Goal: Information Seeking & Learning: Learn about a topic

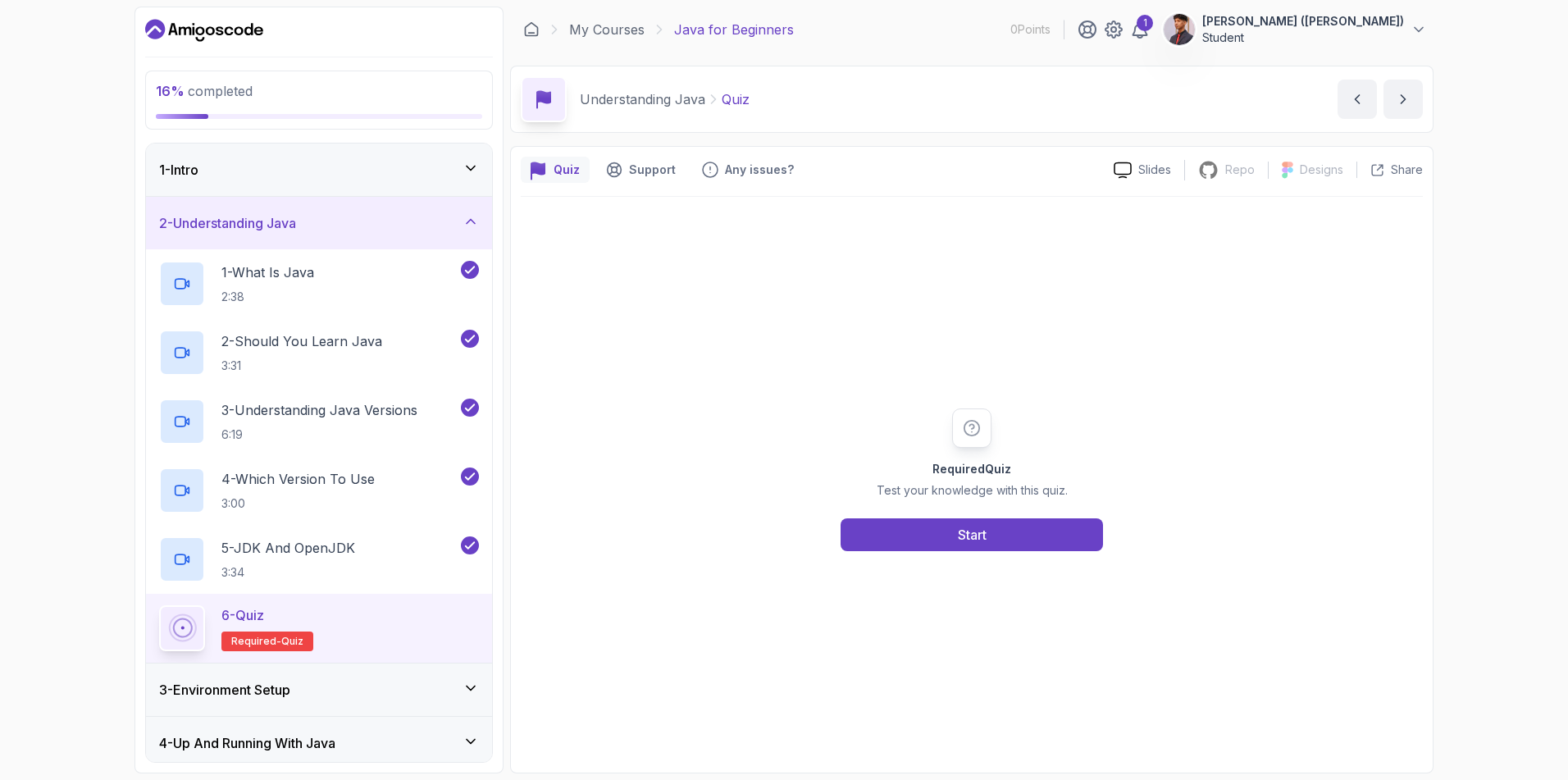
scroll to position [167, 0]
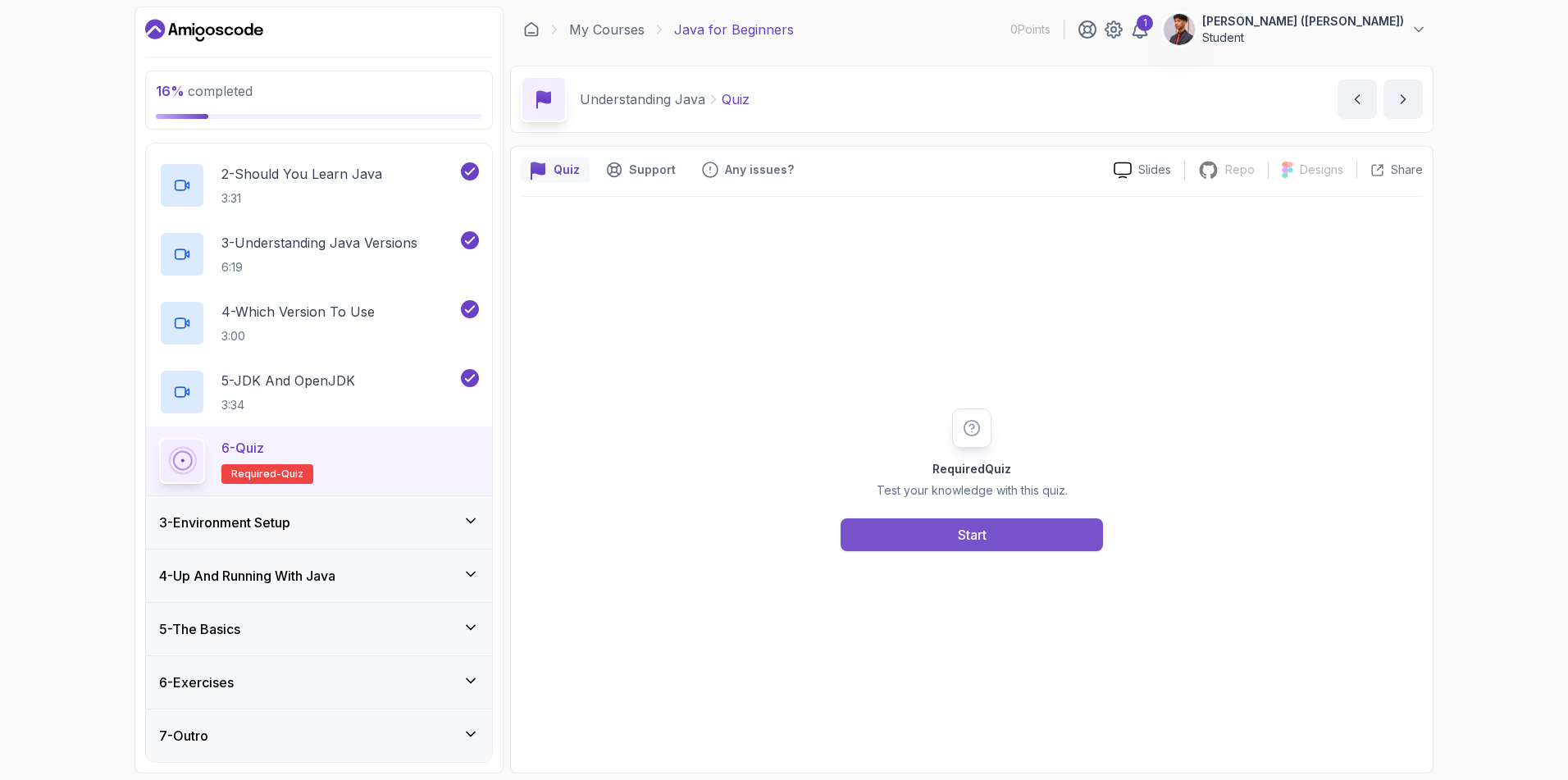
click at [865, 534] on button "Start" at bounding box center [971, 535] width 263 height 33
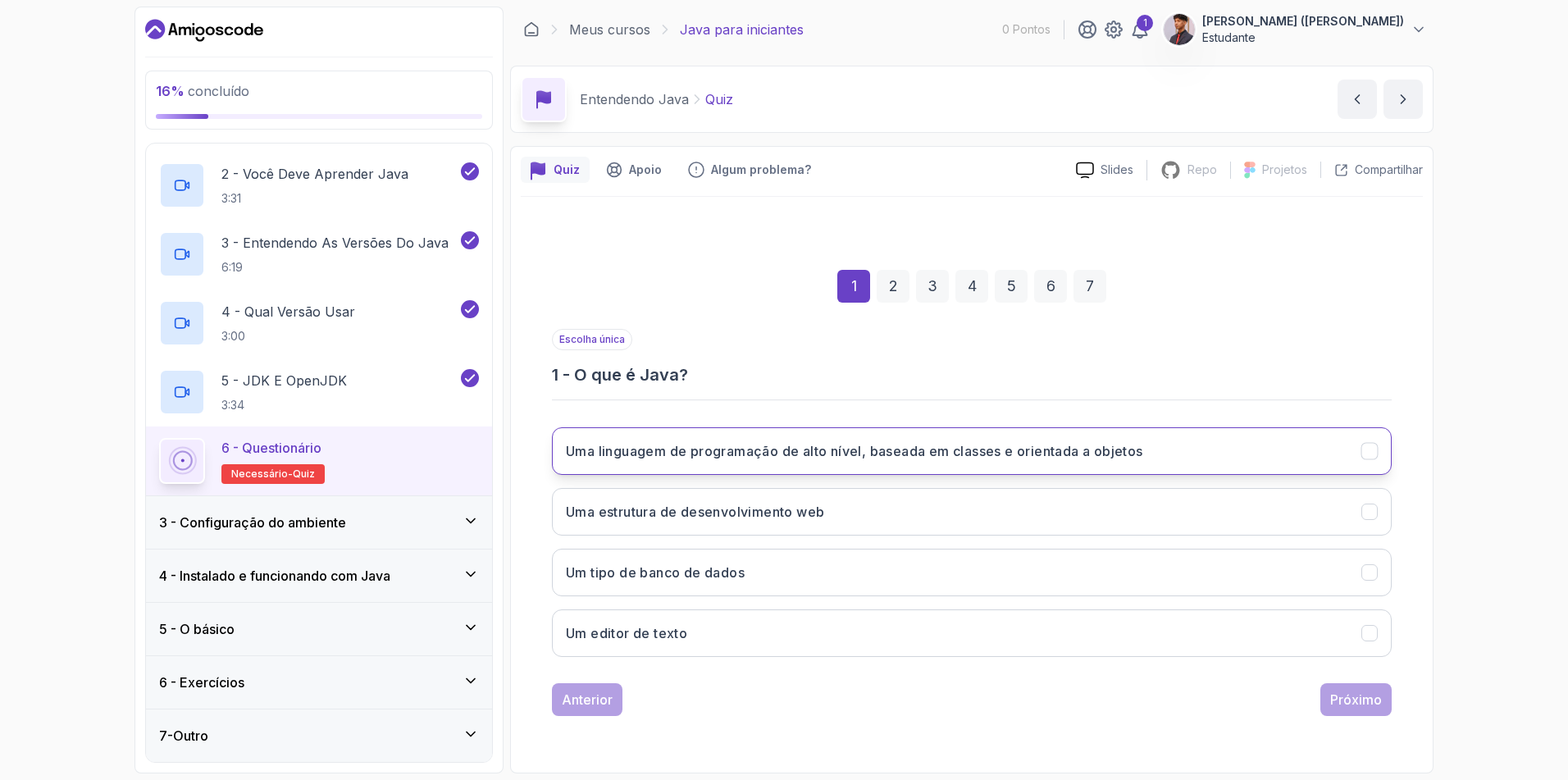
click at [779, 437] on button "Uma linguagem de programação de alto nível, baseada em classes e orientada a ob…" at bounding box center [971, 451] width 839 height 48
click at [1377, 701] on div "Próximo" at bounding box center [1356, 700] width 52 height 20
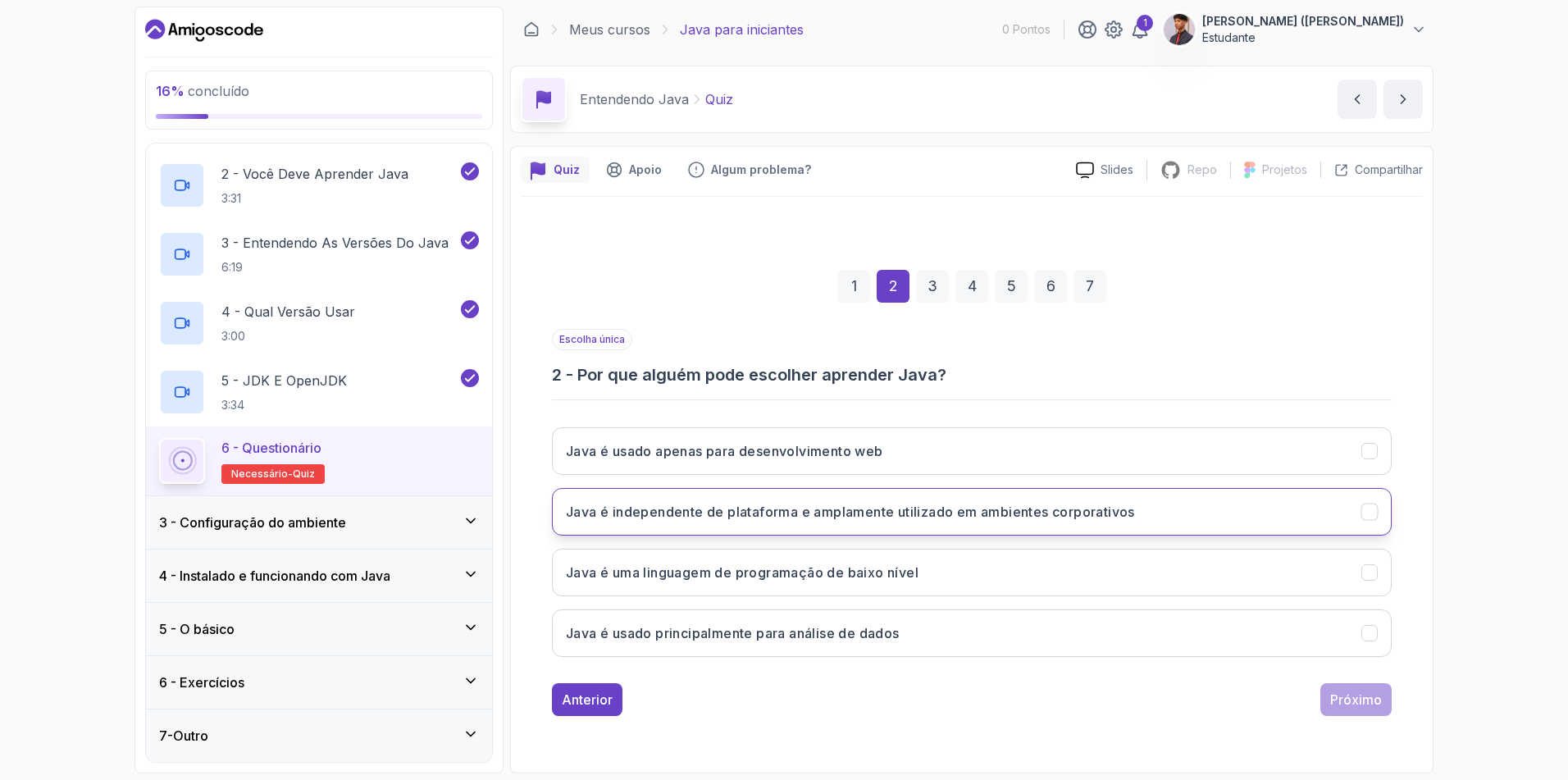
click at [847, 525] on button "Java é independente de plataforma e amplamente utilizado em ambientes corporati…" at bounding box center [971, 512] width 839 height 48
click at [1354, 713] on button "Próximo" at bounding box center [1355, 699] width 71 height 33
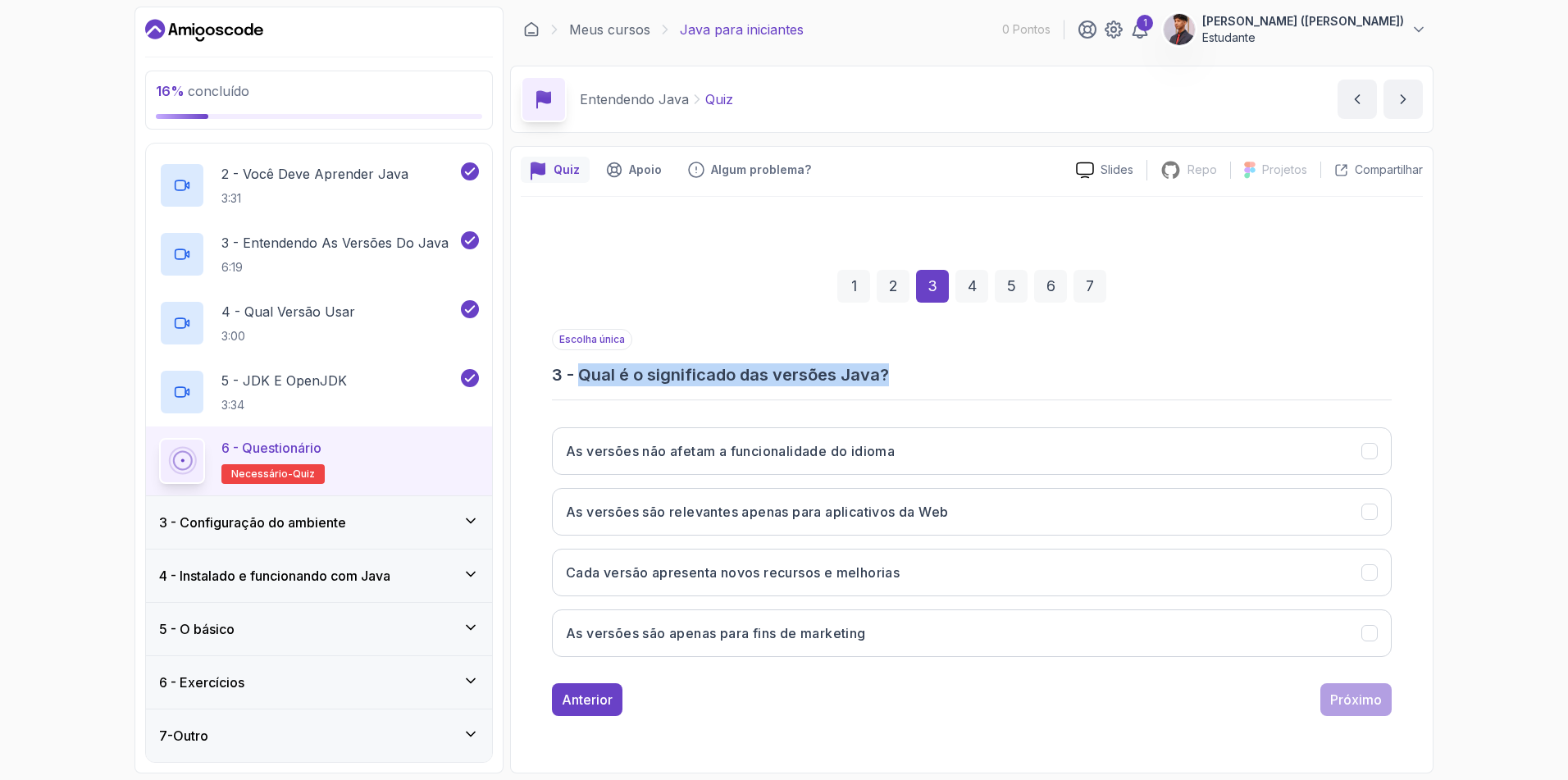
drag, startPoint x: 601, startPoint y: 385, endPoint x: 883, endPoint y: 380, distance: 282.0
click at [883, 380] on h3 "3 - Qual é o significado das versões Java?" at bounding box center [971, 374] width 839 height 23
copy h3 "Qual é o significado das versões Java?"
drag, startPoint x: 663, startPoint y: 464, endPoint x: 670, endPoint y: 487, distance: 24.0
click at [663, 465] on button "As versões não afetam a funcionalidade do idioma" at bounding box center [971, 451] width 839 height 48
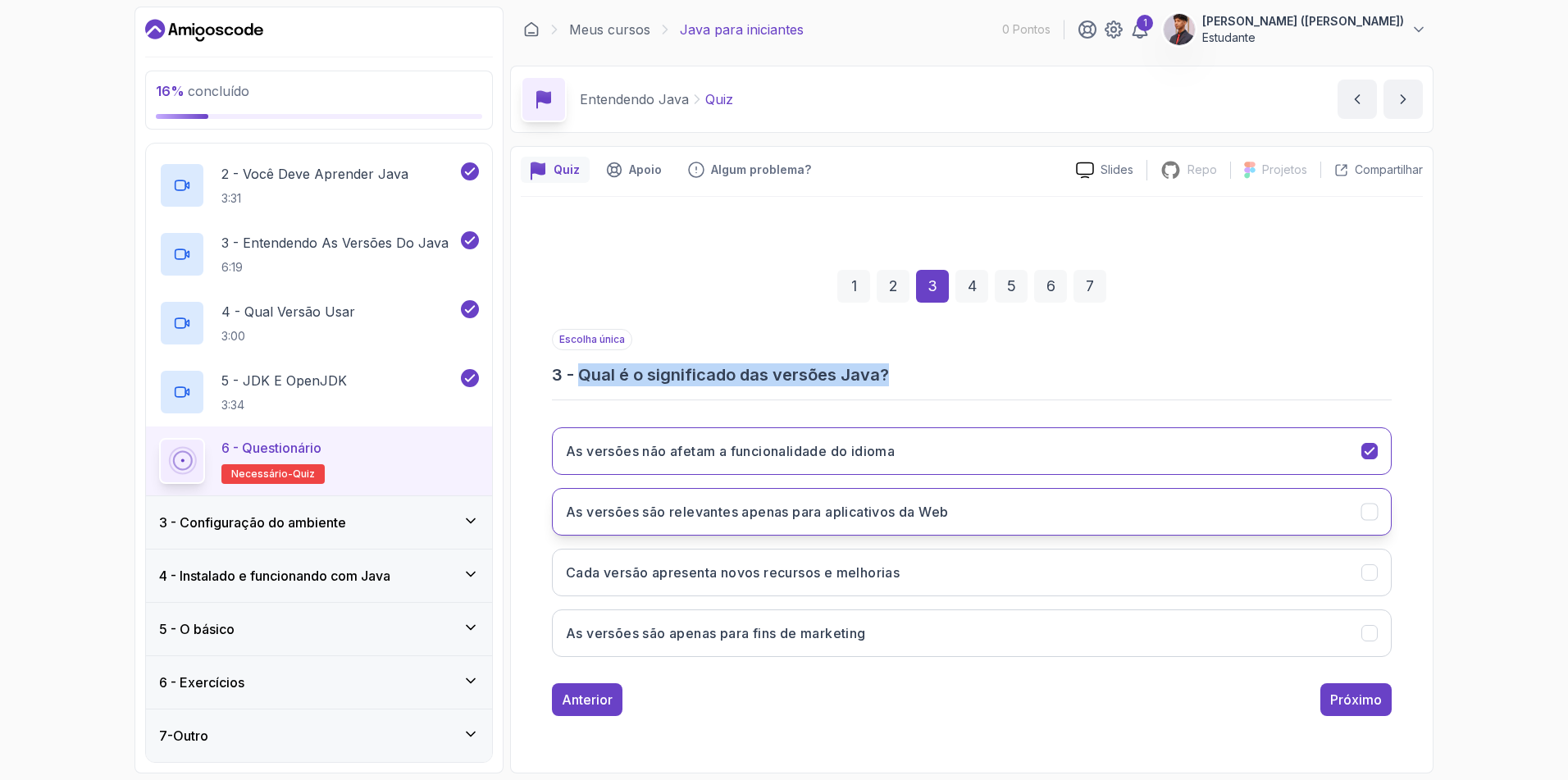
click at [685, 523] on button "As versões são relevantes apenas para aplicativos da Web" at bounding box center [971, 512] width 839 height 48
click at [713, 637] on h3 "As versões são apenas para fins de marketing" at bounding box center [716, 634] width 300 height 20
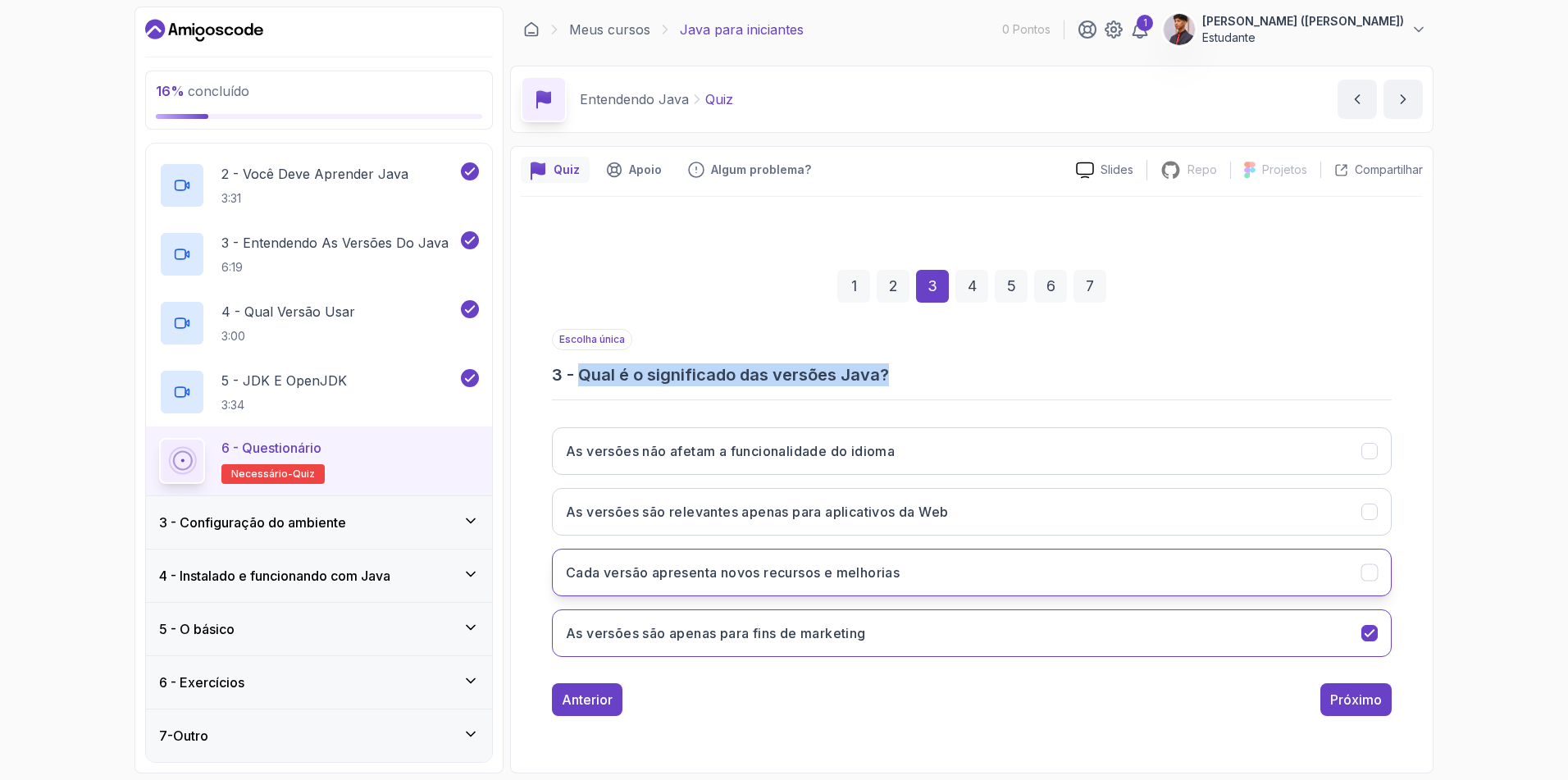
click at [693, 578] on h3 "Cada versão apresenta novos recursos e melhorias" at bounding box center [733, 573] width 334 height 20
click at [1387, 696] on button "Próximo" at bounding box center [1355, 699] width 71 height 33
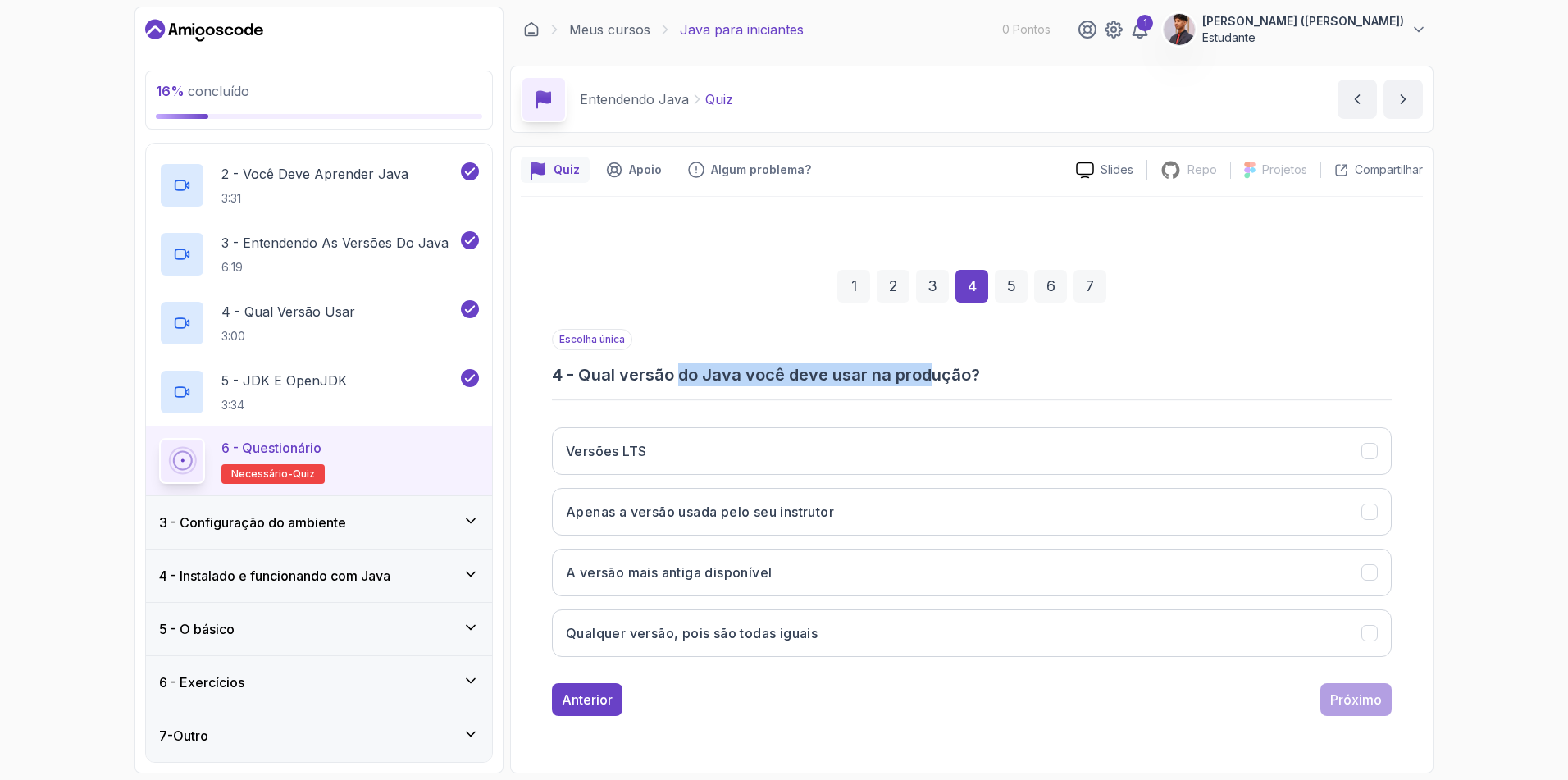
drag, startPoint x: 681, startPoint y: 377, endPoint x: 984, endPoint y: 373, distance: 303.0
click at [984, 373] on h3 "4 - Qual versão do Java você deve usar na produção?" at bounding box center [971, 374] width 839 height 23
click at [720, 382] on h3 "4 - Qual versão do Java você deve usar na produção?" at bounding box center [971, 374] width 839 height 23
click at [720, 381] on h3 "4 - Qual versão do Java você deve usar na produção?" at bounding box center [971, 374] width 839 height 23
click at [720, 380] on h3 "4 - Qual versão do Java você deve usar na produção?" at bounding box center [971, 374] width 839 height 23
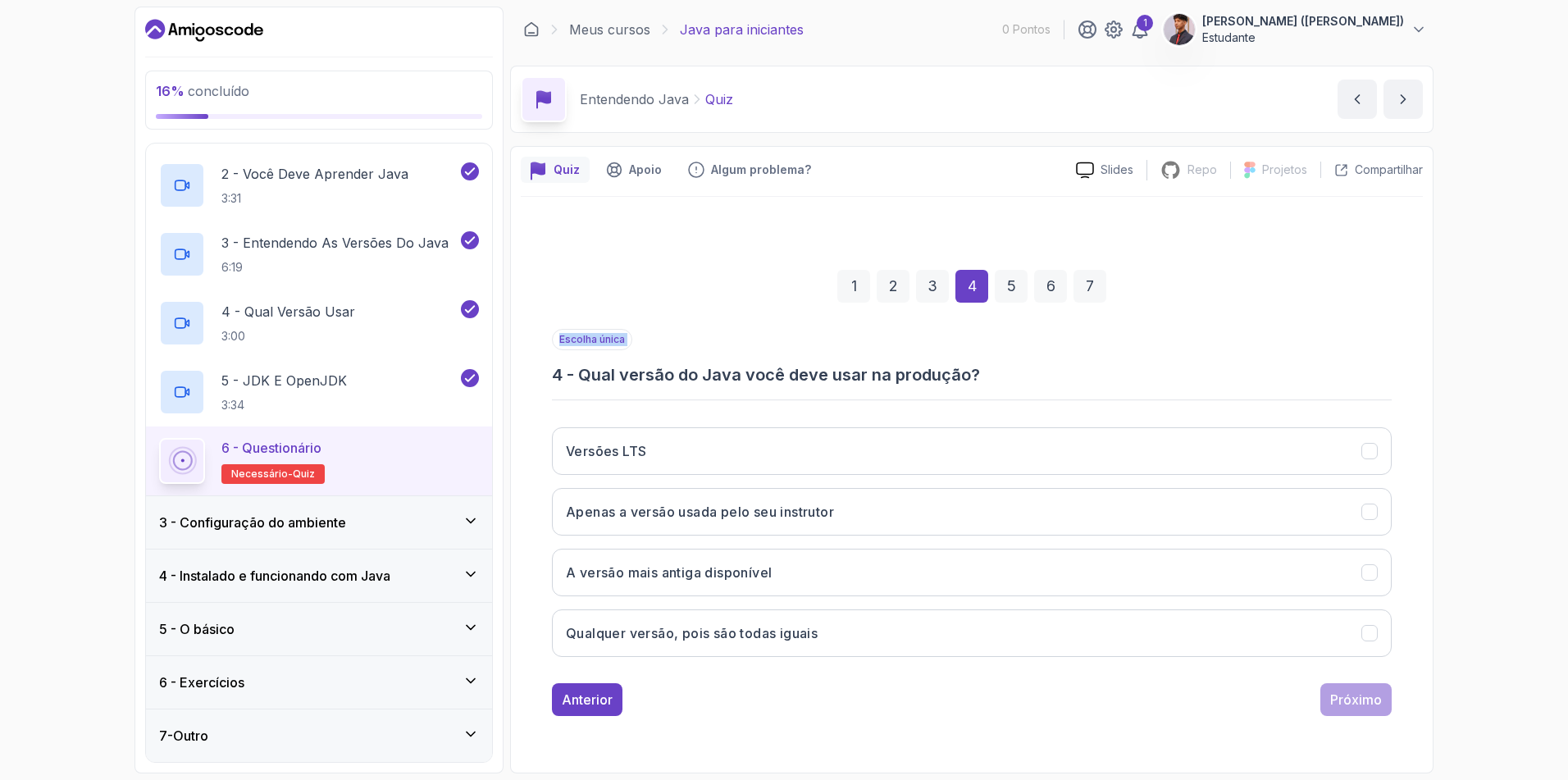
click at [720, 380] on h3 "4 - Qual versão do Java você deve usar na produção?" at bounding box center [971, 374] width 839 height 23
copy p "Escolha única"
click at [702, 436] on button "Versões LTS" at bounding box center [971, 451] width 839 height 48
click at [1332, 705] on div "Próximo" at bounding box center [1356, 700] width 52 height 20
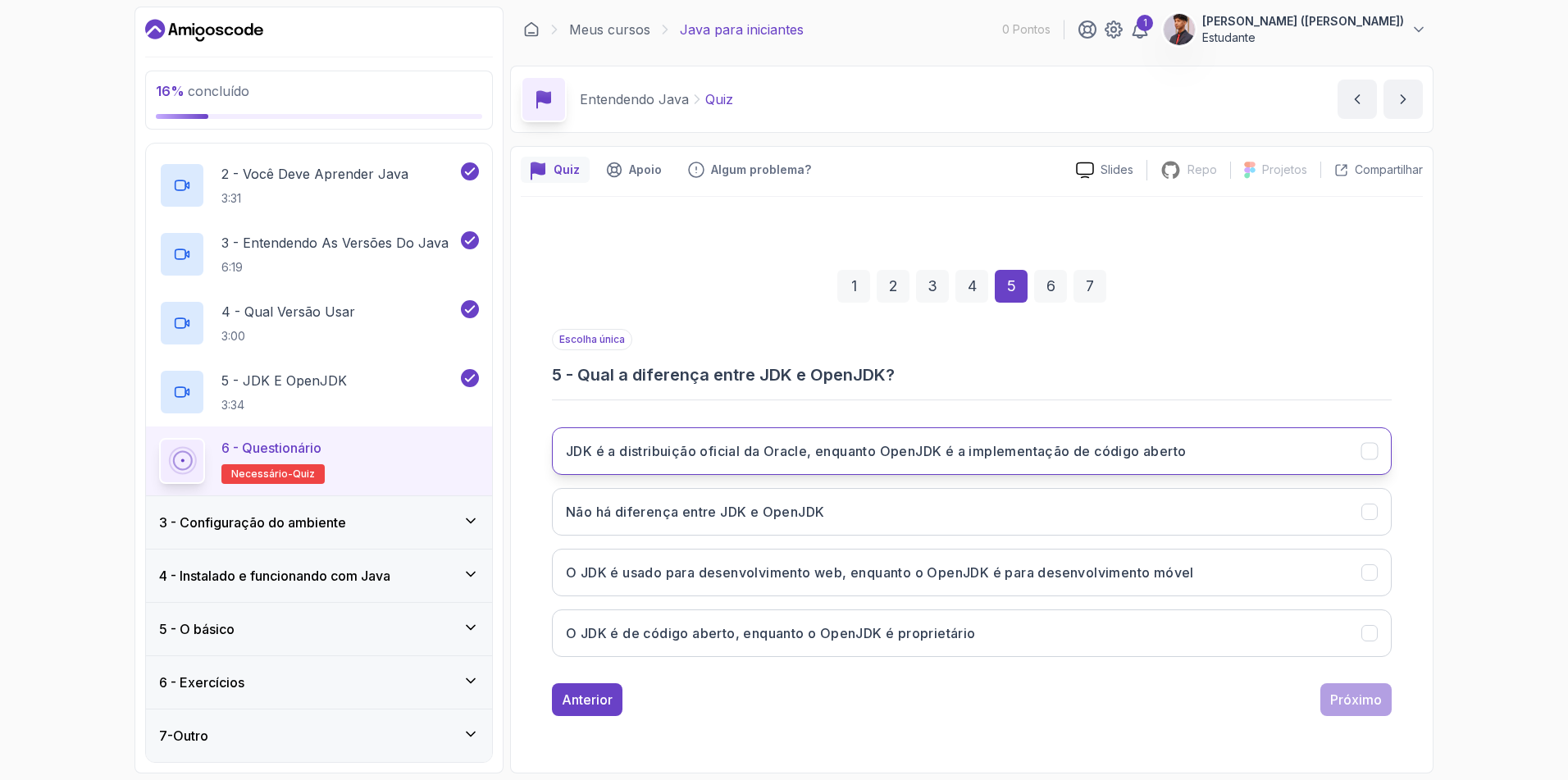
click at [574, 454] on h3 "JDK é a distribuição oficial da Oracle, enquanto OpenJDK é a implementação de c…" at bounding box center [875, 451] width 620 height 20
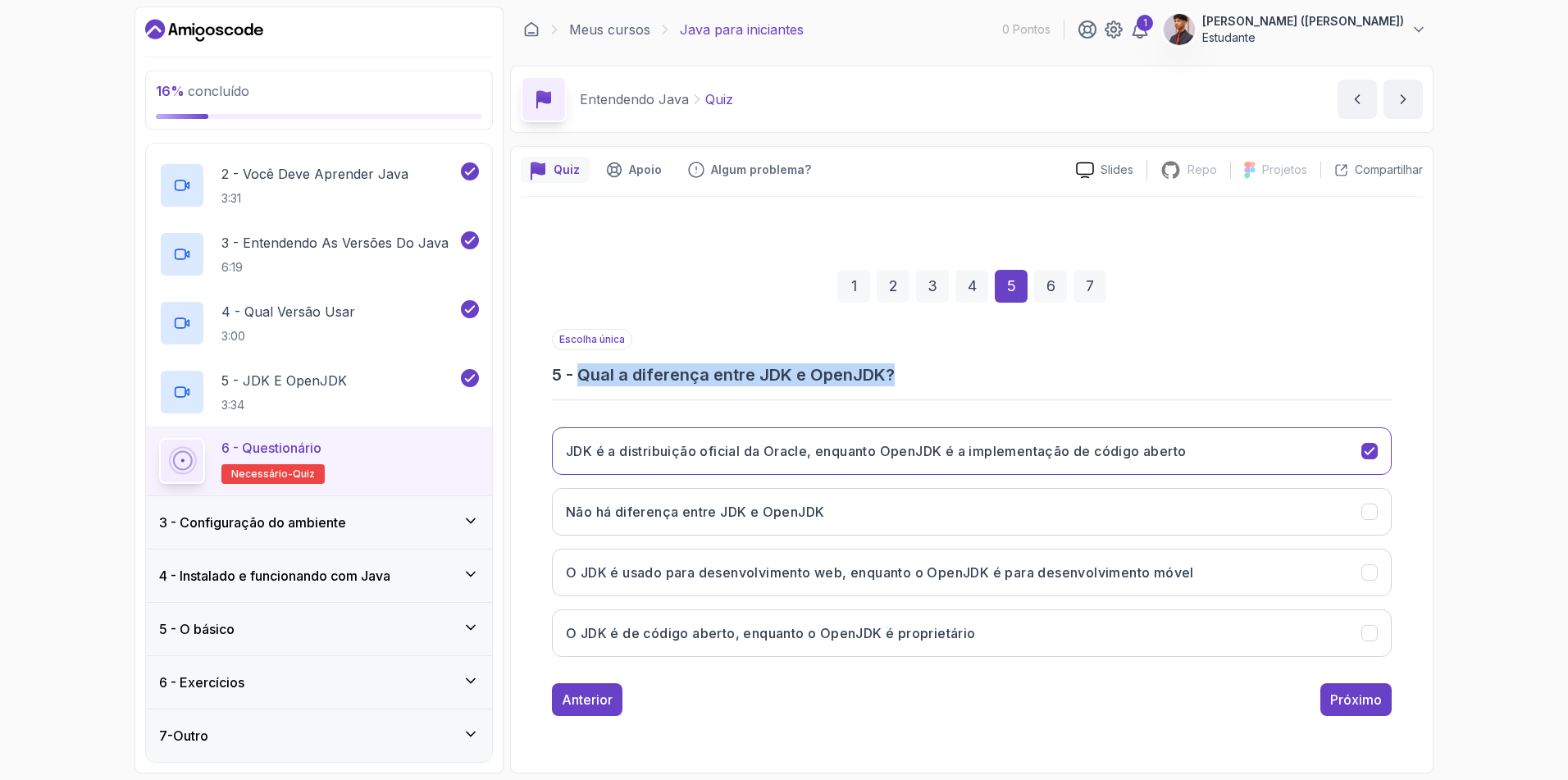
drag, startPoint x: 902, startPoint y: 371, endPoint x: 579, endPoint y: 384, distance: 323.3
click at [579, 384] on h3 "5 - Qual a diferença entre JDK e OpenJDK?" at bounding box center [971, 374] width 839 height 23
copy h3 "Qual a diferença entre JDK e OpenJDK?"
click at [756, 568] on h3 "O JDK é usado para desenvolvimento web, enquanto o OpenJDK é para desenvolvimen…" at bounding box center [879, 573] width 629 height 20
drag, startPoint x: 675, startPoint y: 639, endPoint x: 661, endPoint y: 638, distance: 14.0
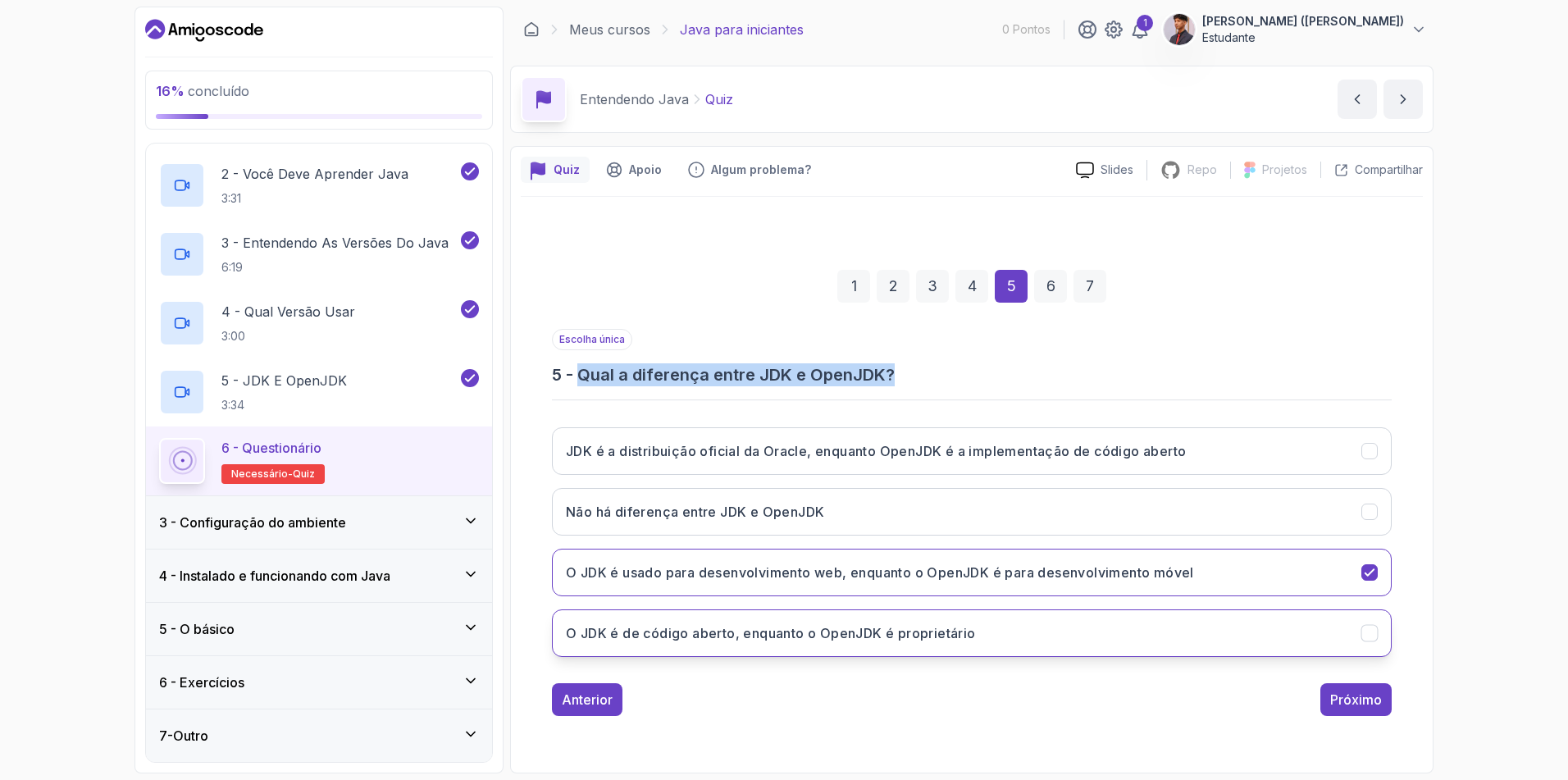
click at [675, 640] on h3 "O JDK é de código aberto, enquanto o OpenJDK é proprietário" at bounding box center [771, 634] width 410 height 20
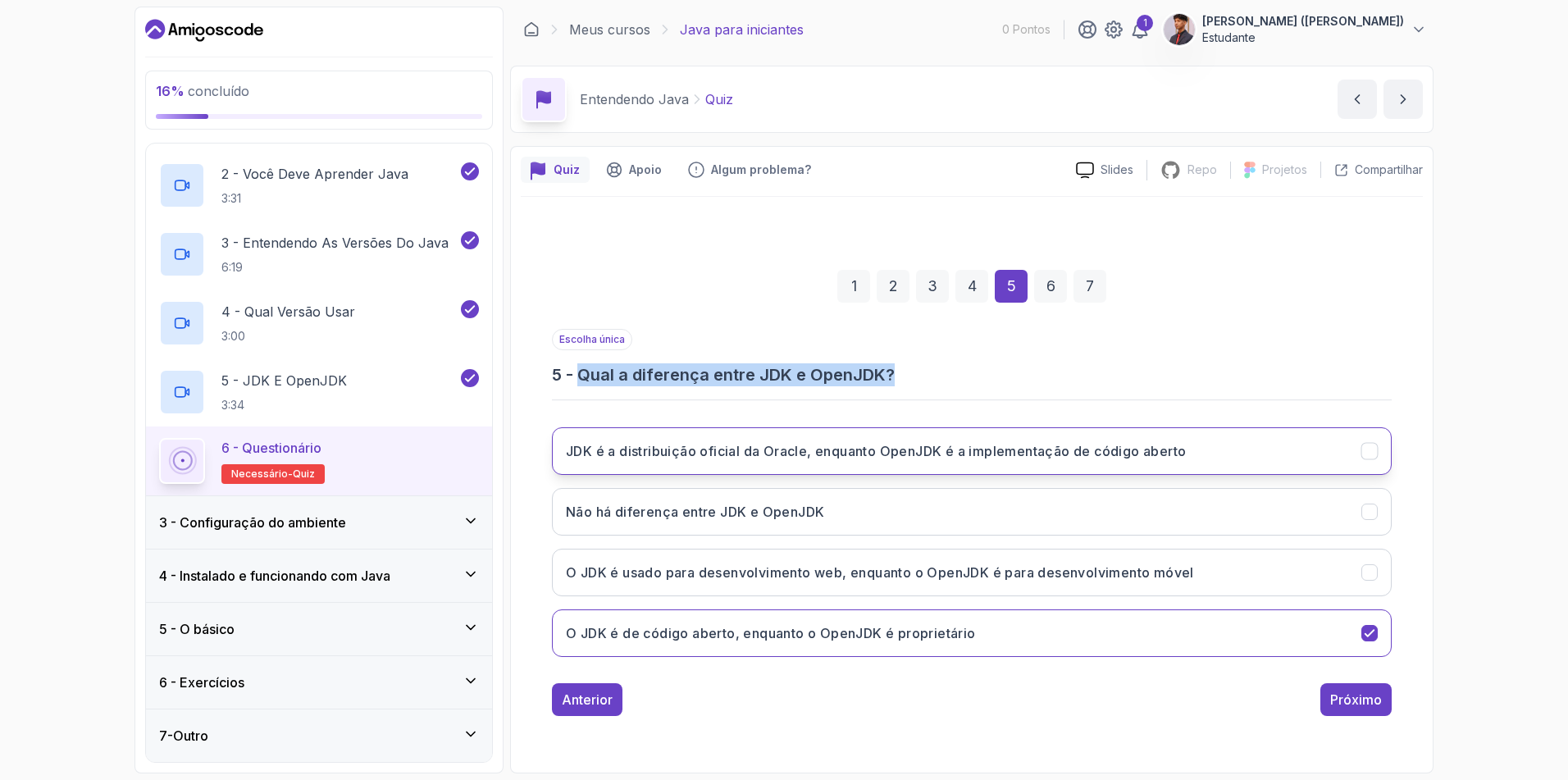
click at [767, 463] on button "JDK é a distribuição oficial da Oracle, enquanto OpenJDK é a implementação de c…" at bounding box center [971, 451] width 839 height 48
click at [1355, 709] on div "Próximo" at bounding box center [1356, 700] width 52 height 20
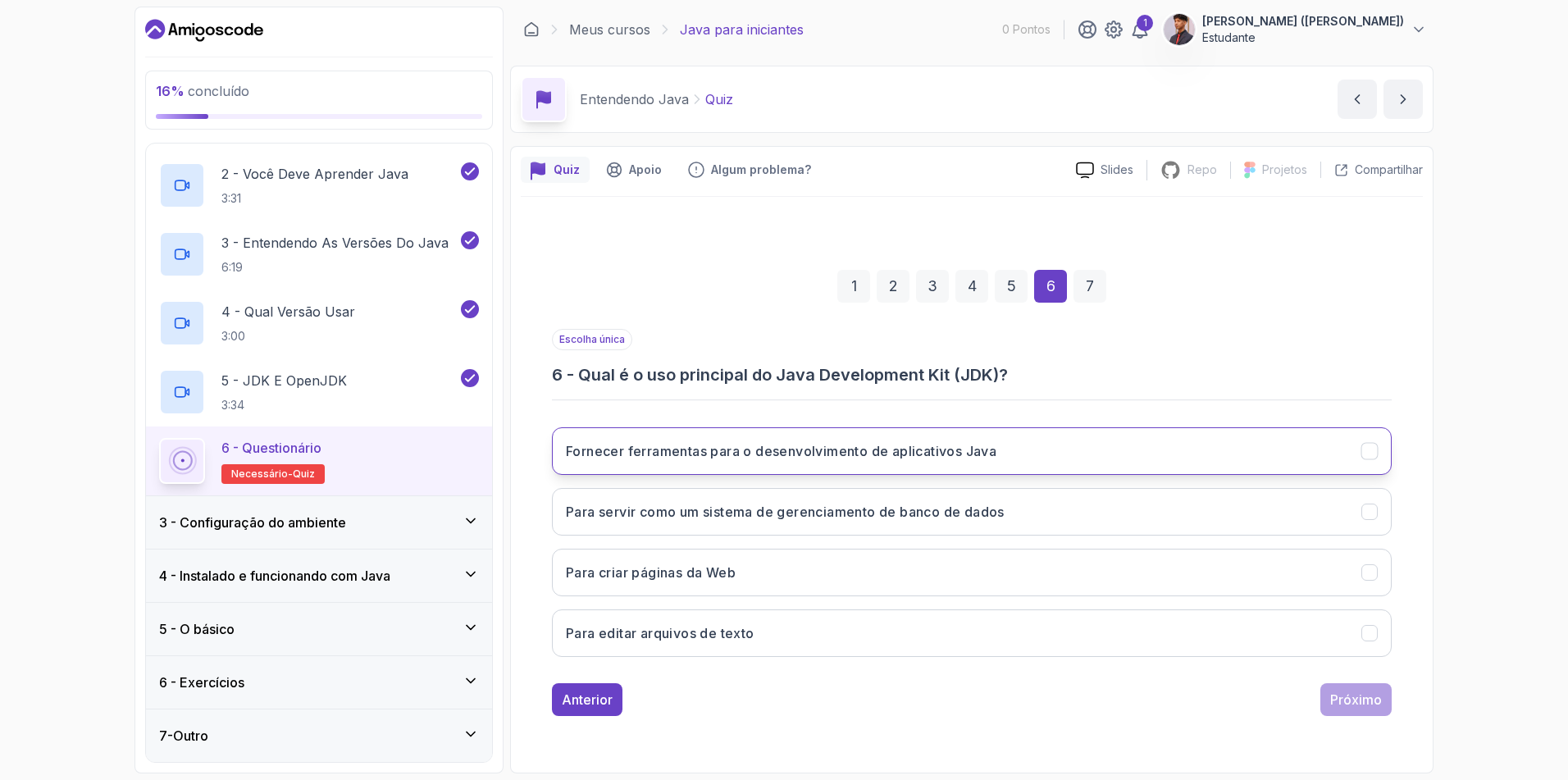
click at [785, 450] on h3 "Fornecer ferramentas para o desenvolvimento de aplicativos Java" at bounding box center [781, 451] width 431 height 20
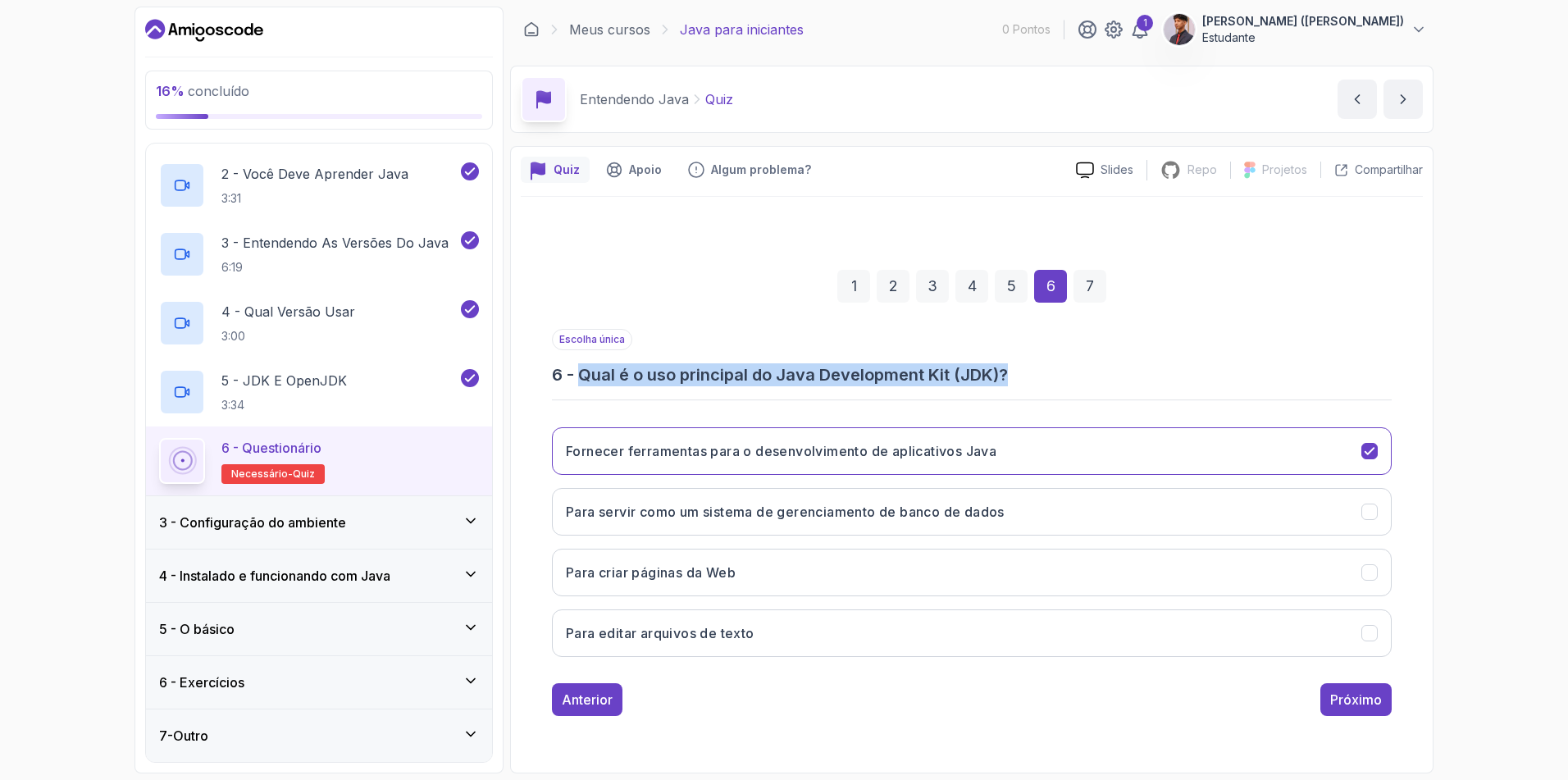
drag, startPoint x: 1012, startPoint y: 374, endPoint x: 582, endPoint y: 377, distance: 430.0
click at [582, 377] on h3 "6 - Qual é o uso principal do Java Development Kit (JDK)?" at bounding box center [971, 374] width 839 height 23
copy h3 "Qual é o uso principal do Java Development Kit (JDK)?"
click at [1111, 397] on div "Escolha única 6 - Qual é o uso principal do Java Development Kit (JDK)? Fornece…" at bounding box center [971, 499] width 839 height 341
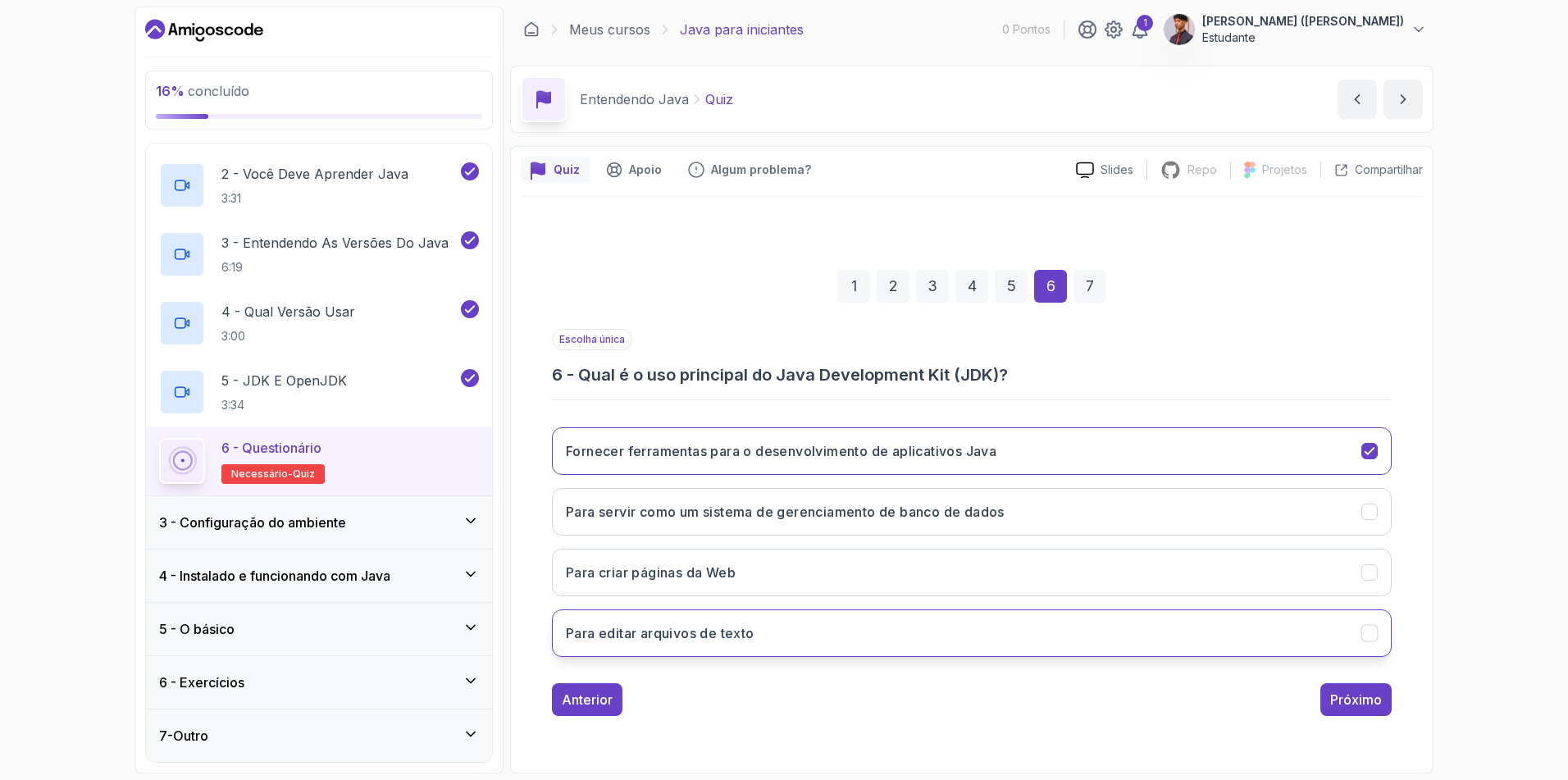
drag, startPoint x: 572, startPoint y: 438, endPoint x: 799, endPoint y: 656, distance: 314.7
click at [794, 663] on div "Fornecer ferramentas para o desenvolvimento de aplicativos Java Para servir com…" at bounding box center [971, 542] width 839 height 256
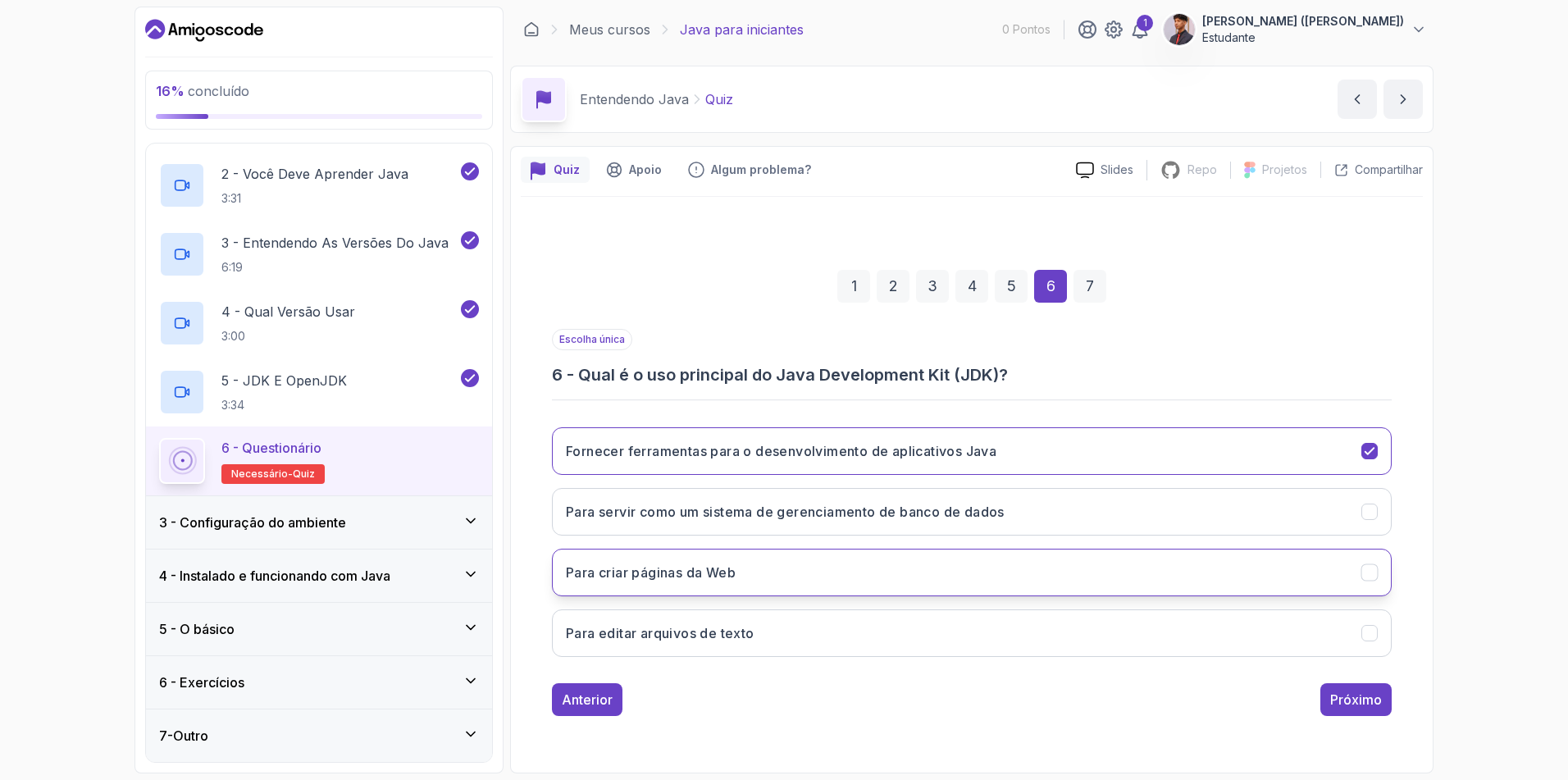
drag, startPoint x: 801, startPoint y: 649, endPoint x: 615, endPoint y: 563, distance: 204.9
click at [617, 602] on div "Fornecer ferramentas para o desenvolvimento de aplicativos Java Para servir com…" at bounding box center [971, 542] width 839 height 256
drag, startPoint x: 568, startPoint y: 455, endPoint x: 723, endPoint y: 487, distance: 158.3
click at [717, 482] on div "Fornecer ferramentas para o desenvolvimento de aplicativos Java Para servir com…" at bounding box center [971, 542] width 839 height 256
click at [1373, 723] on div "1 2 3 4 5 6 7 Escolha única 6 - Qual é o uso principal do Java Development Kit …" at bounding box center [971, 480] width 902 height 499
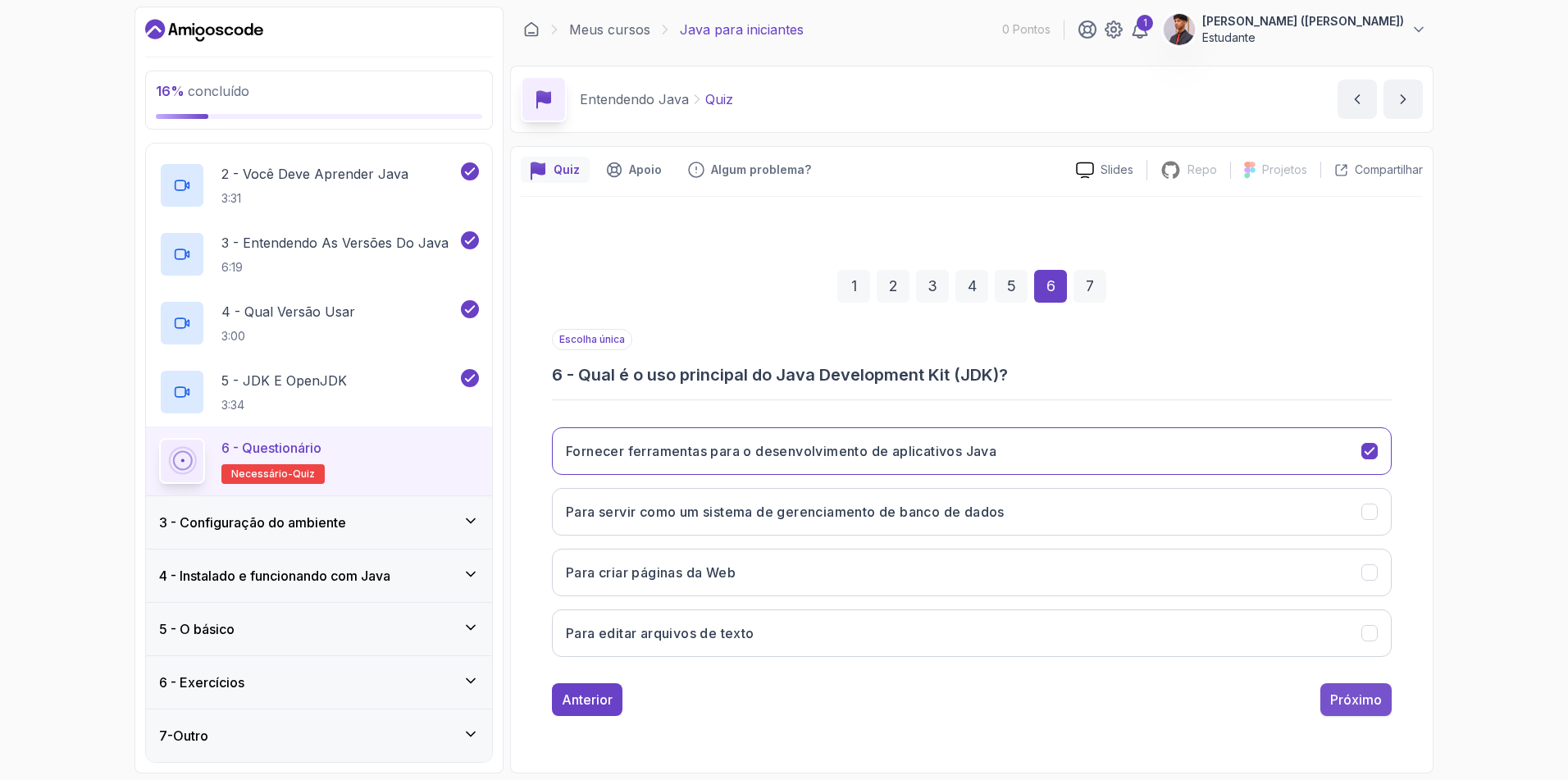
click at [1373, 708] on div "Próximo" at bounding box center [1356, 700] width 52 height 20
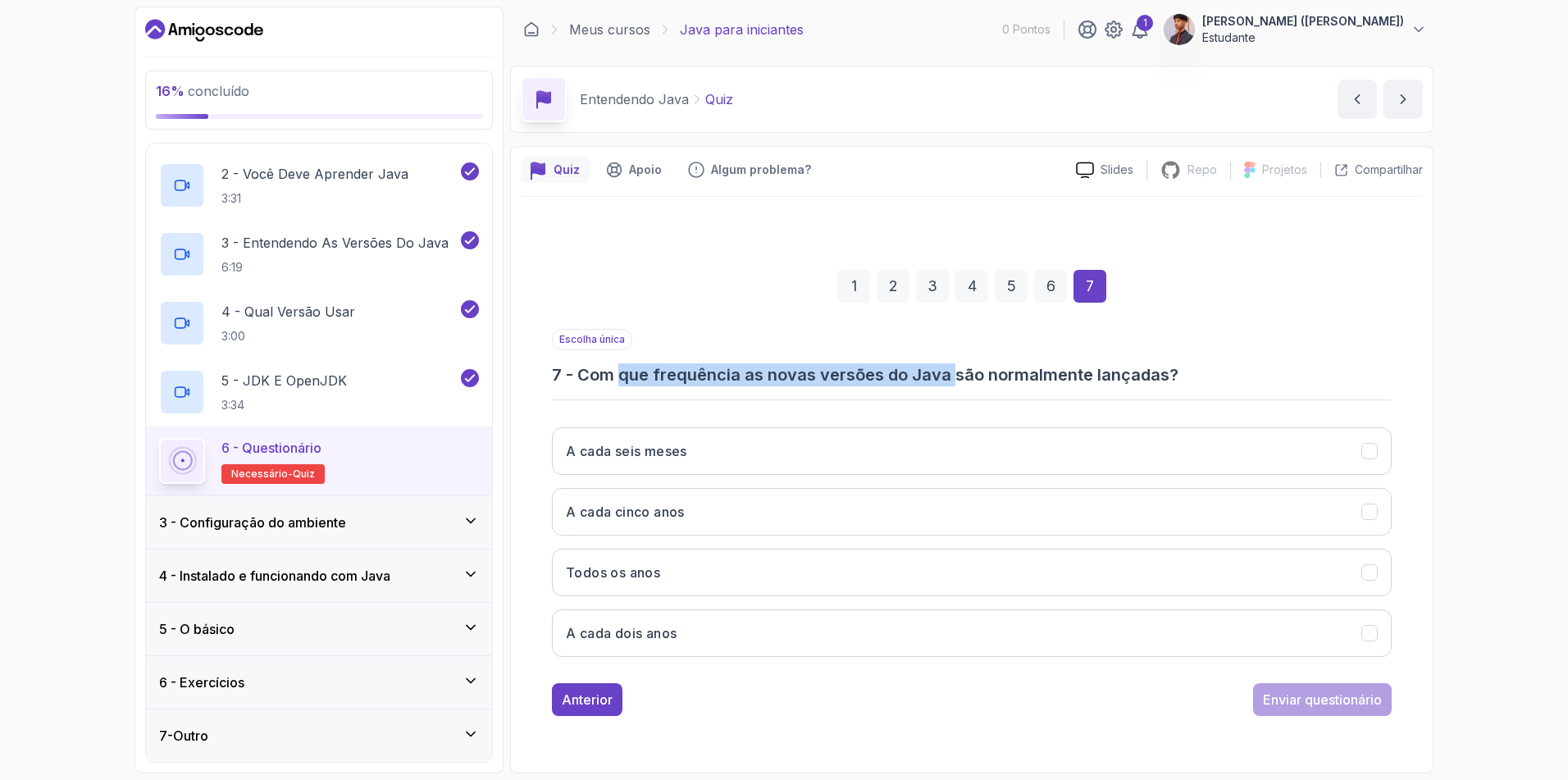
drag, startPoint x: 619, startPoint y: 377, endPoint x: 950, endPoint y: 379, distance: 331.0
click at [950, 379] on h3 "7 - Com que frequência as novas versões do Java são normalmente lançadas?" at bounding box center [971, 374] width 839 height 23
click at [948, 378] on h3 "7 - Com que frequência as novas versões do Java são normalmente lançadas?" at bounding box center [971, 374] width 839 height 23
click at [948, 379] on h3 "7 - Com que frequência as novas versões do Java são normalmente lançadas?" at bounding box center [971, 374] width 839 height 23
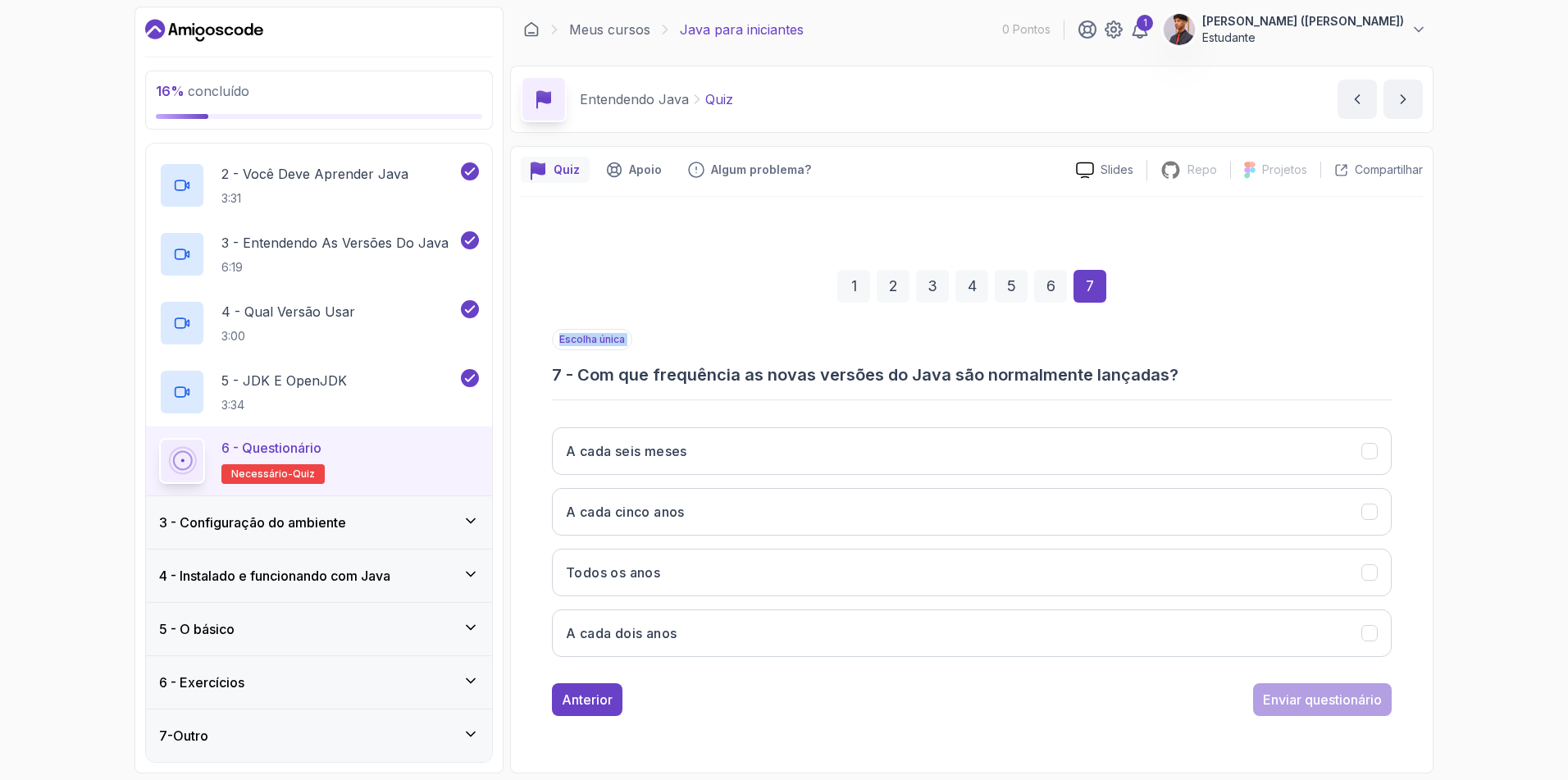
click at [655, 358] on div "Escolha única 7 - Com que frequência as novas versões do Java são normalmente l…" at bounding box center [971, 357] width 839 height 57
click at [619, 379] on h3 "7 - Com que frequência as novas versões do Java são normalmente lançadas?" at bounding box center [971, 374] width 839 height 23
click at [587, 380] on h3 "7 - Com que frequência as novas versões do Java são normalmente lançadas?" at bounding box center [971, 374] width 839 height 23
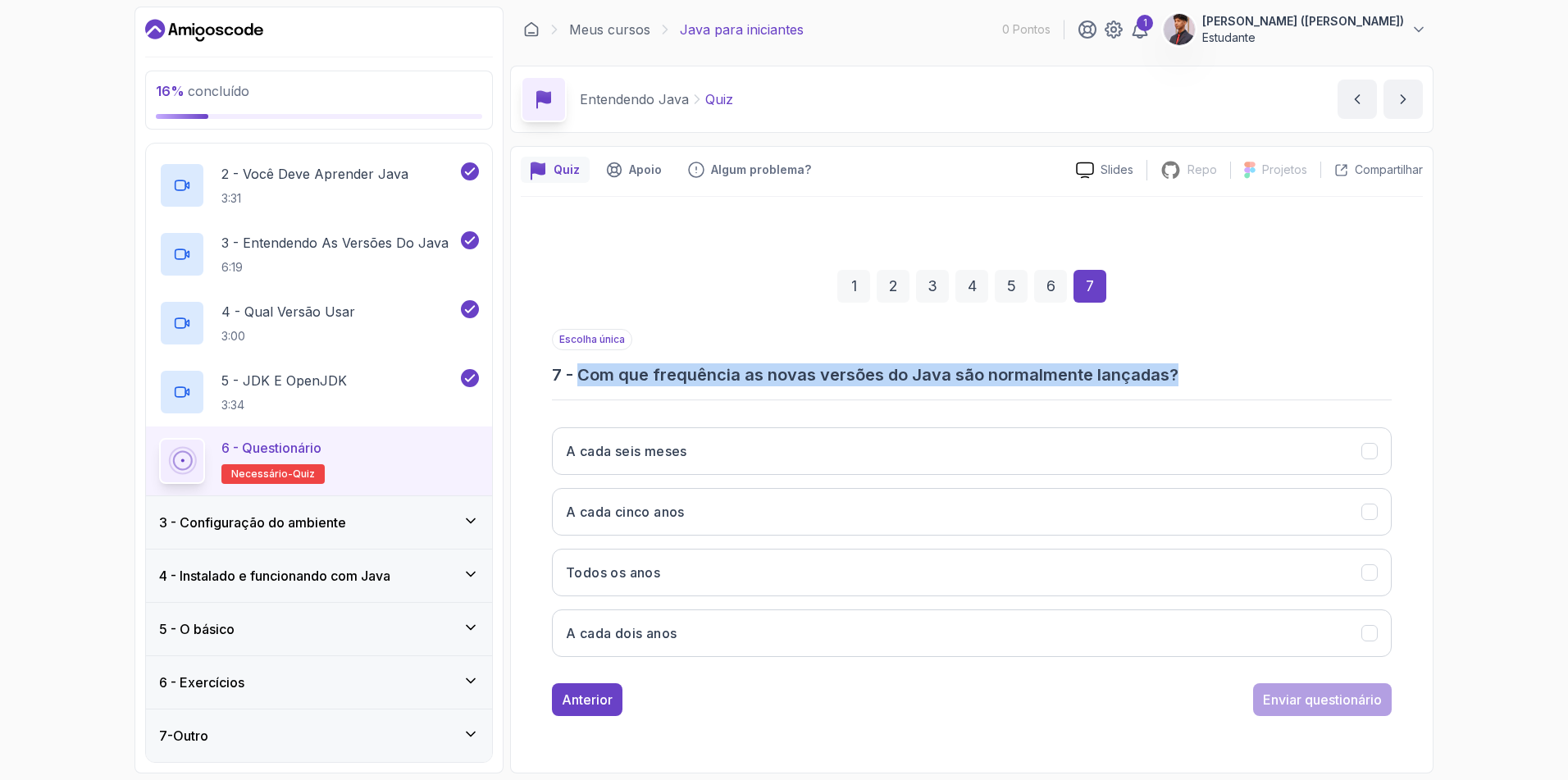
drag, startPoint x: 608, startPoint y: 378, endPoint x: 1182, endPoint y: 363, distance: 574.2
click at [1181, 360] on div "Escolha única 7 - Com que frequência as novas versões do Java são normalmente l…" at bounding box center [971, 357] width 839 height 57
copy h3 "Com que frequência as novas versões do Java são normalmente lançadas?"
drag, startPoint x: 670, startPoint y: 467, endPoint x: 688, endPoint y: 476, distance: 20.1
click at [671, 467] on button "A cada seis meses" at bounding box center [971, 451] width 839 height 48
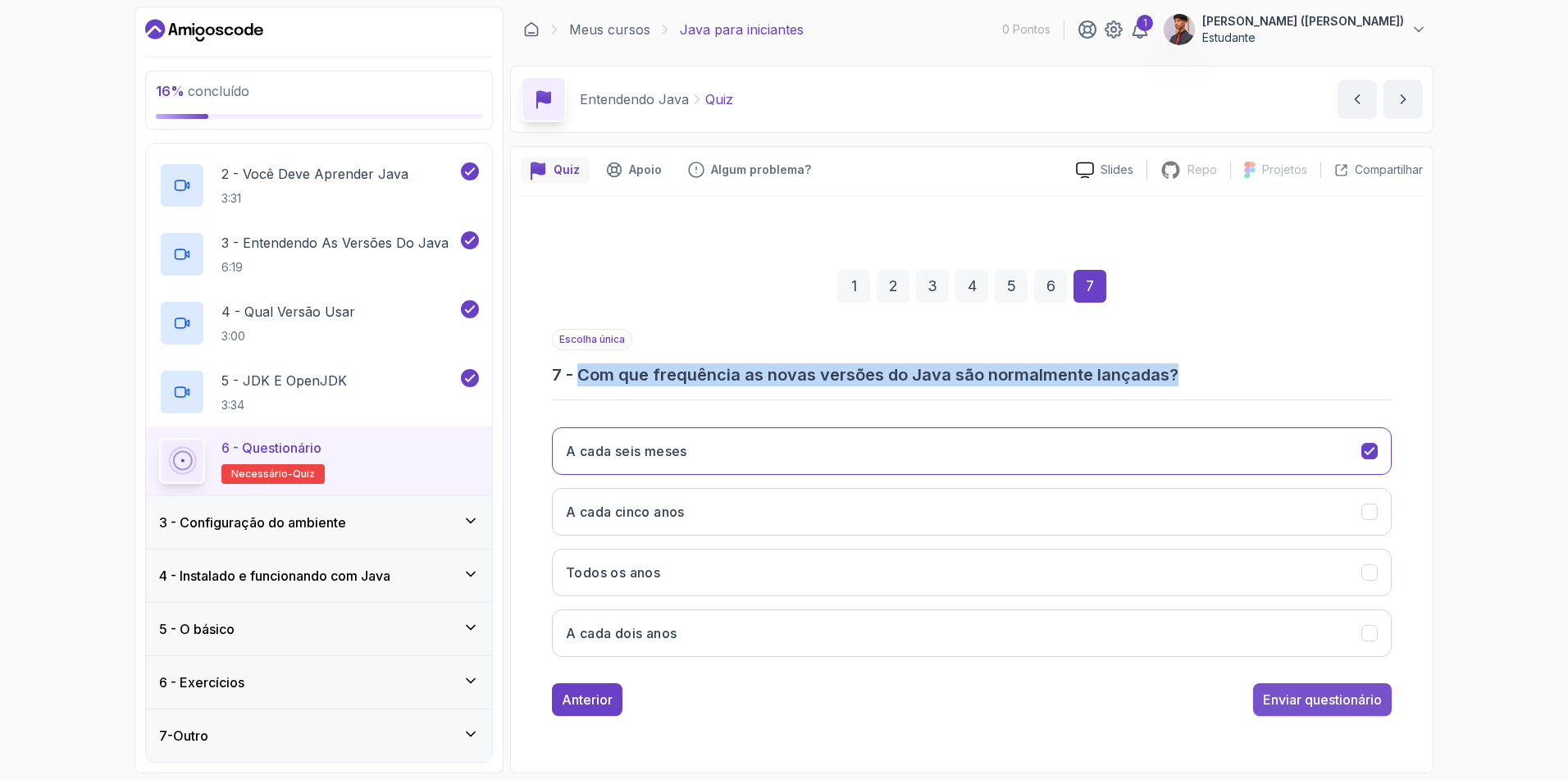
click at [1352, 712] on button "Enviar questionário" at bounding box center [1322, 699] width 139 height 33
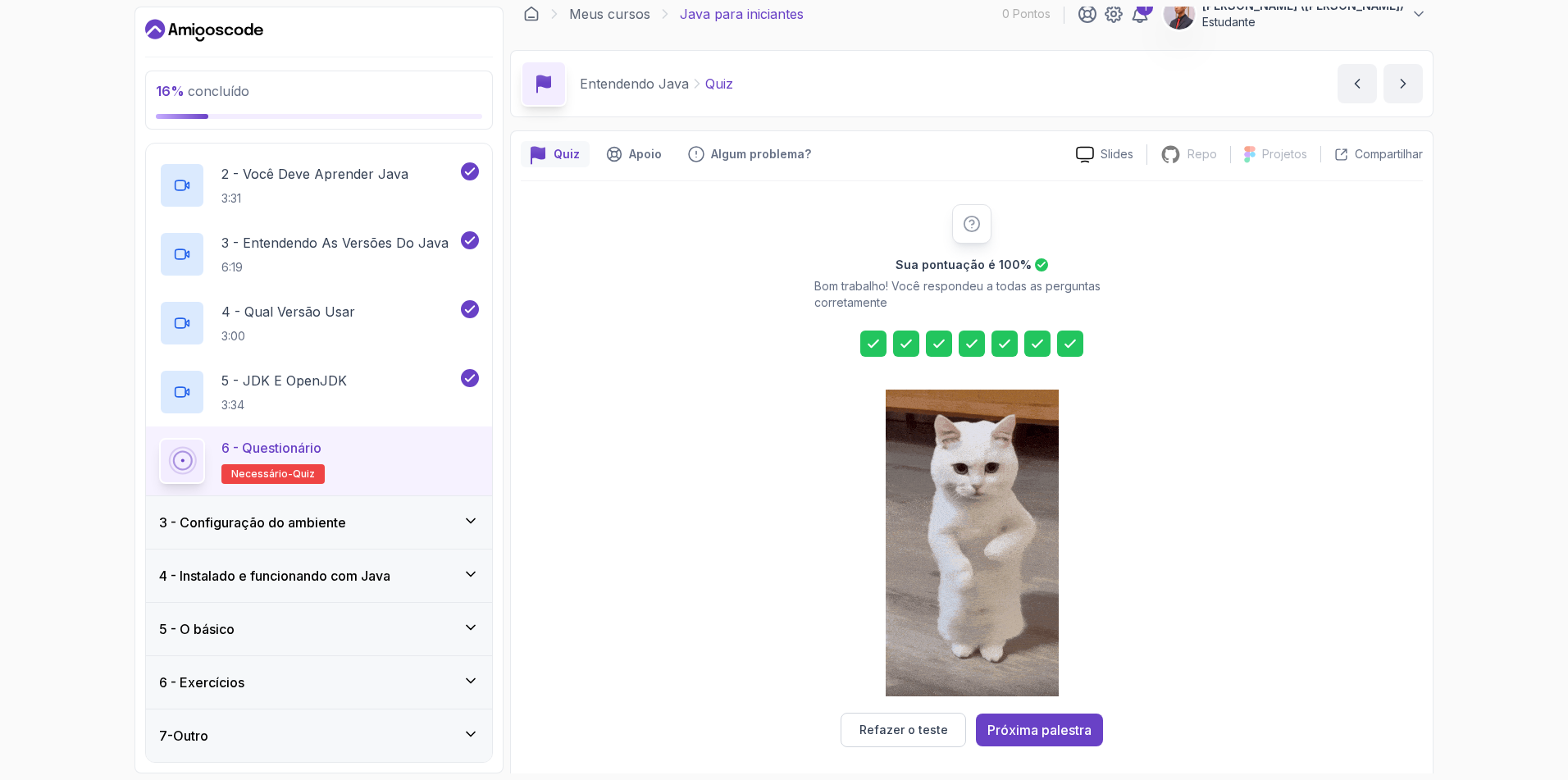
scroll to position [23, 0]
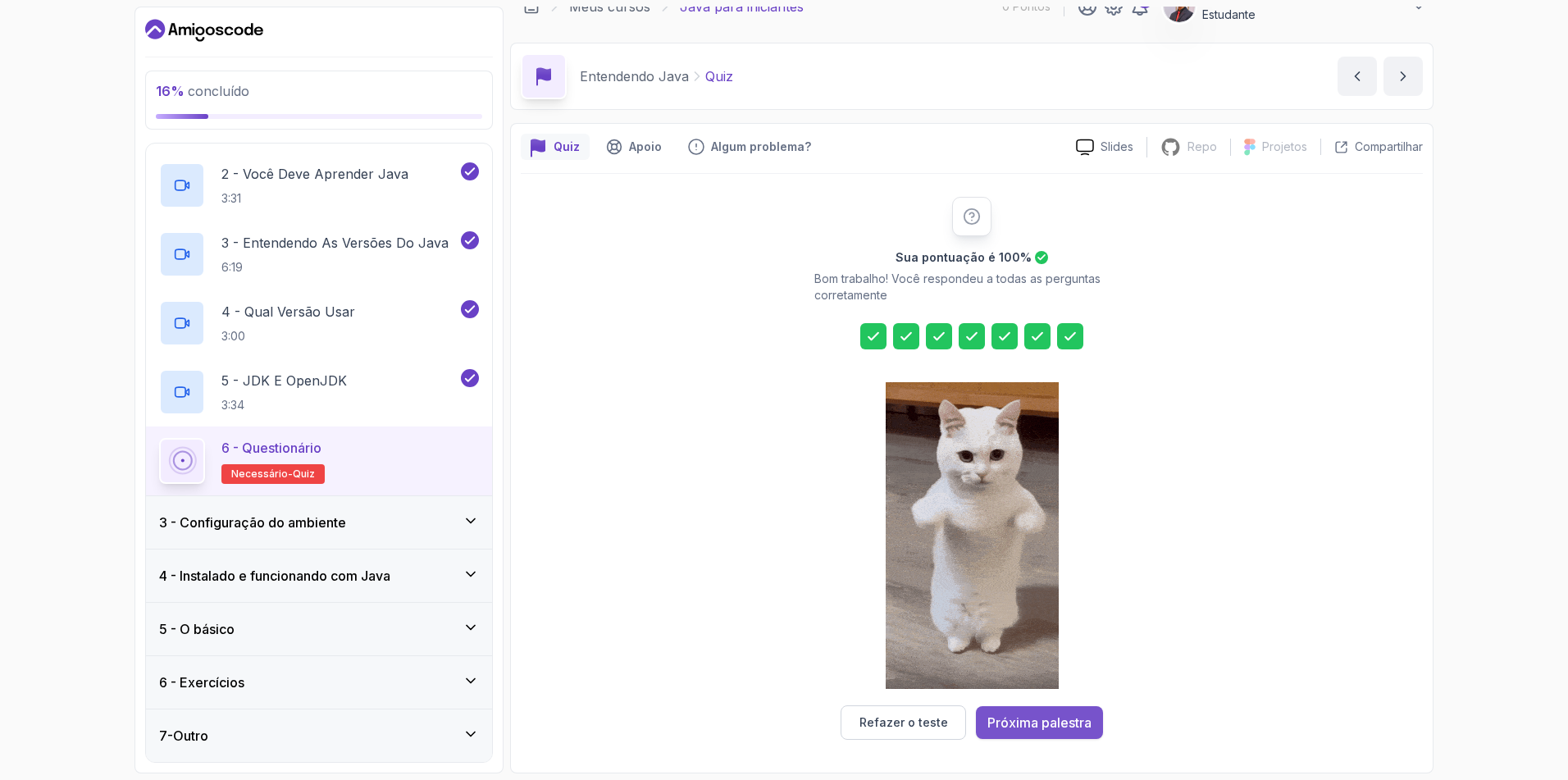
click at [1039, 724] on div "Próxima palestra" at bounding box center [1039, 723] width 104 height 20
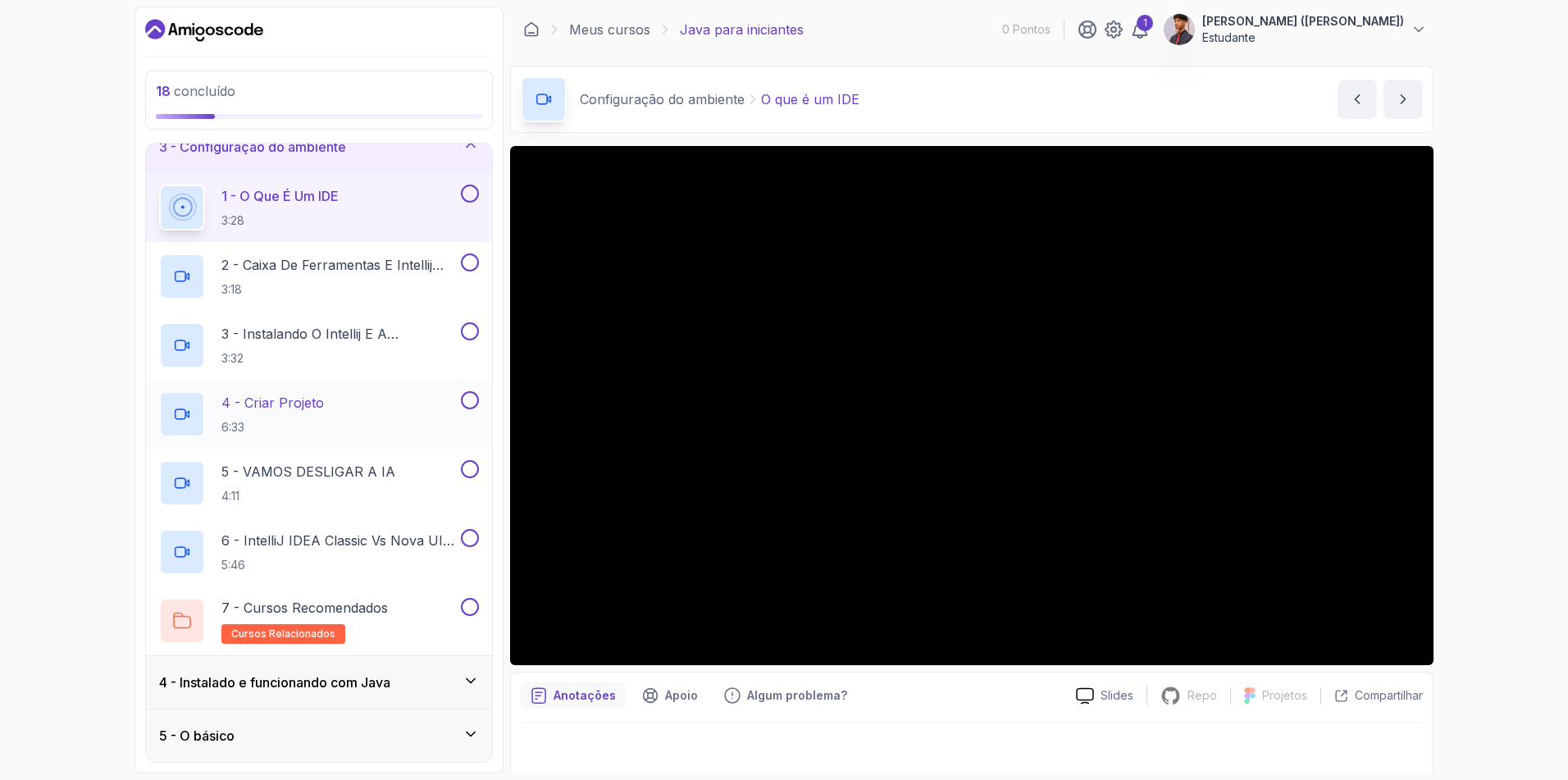
scroll to position [164, 0]
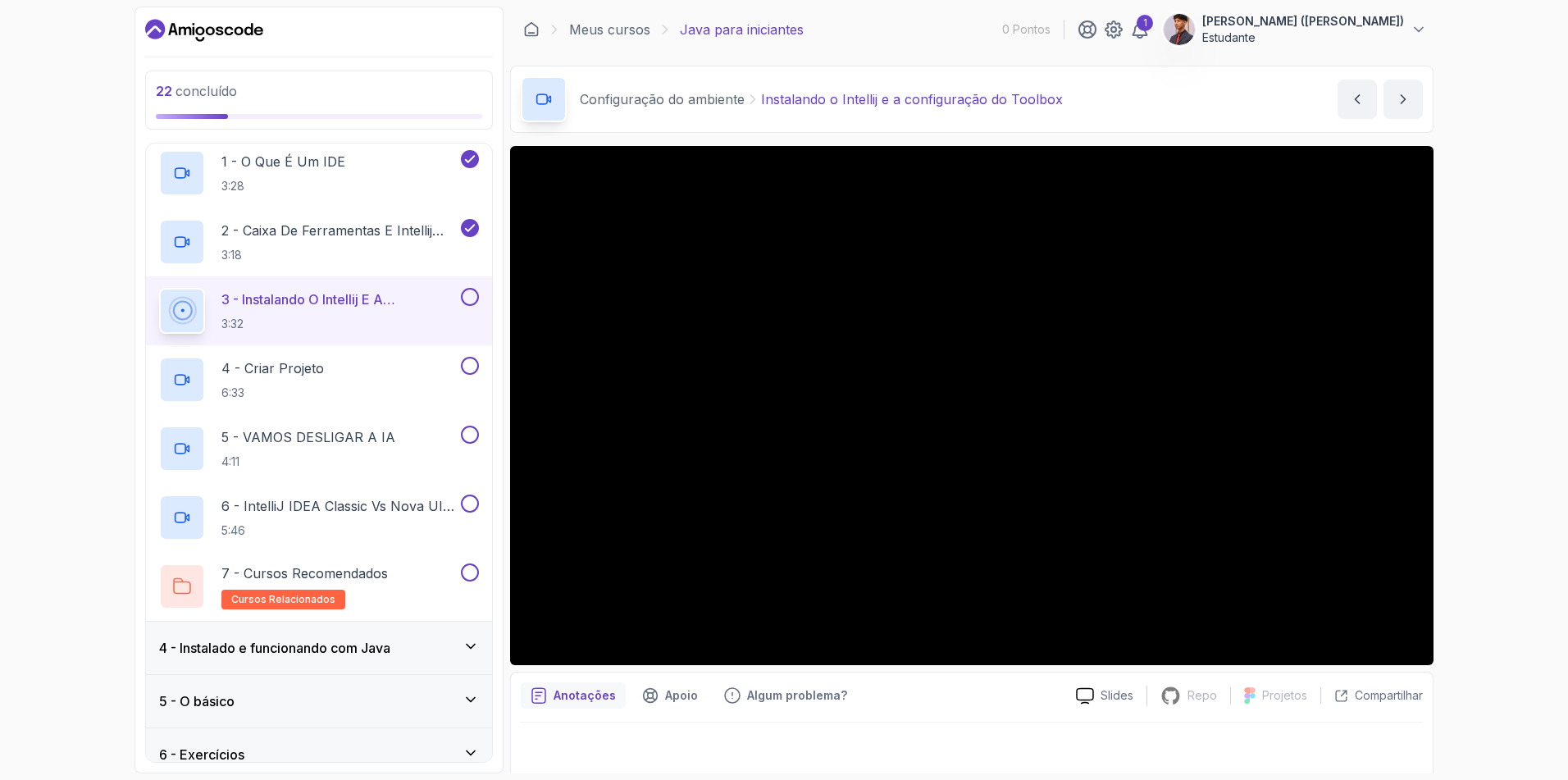
scroll to position [6, 0]
